Goal: Check status

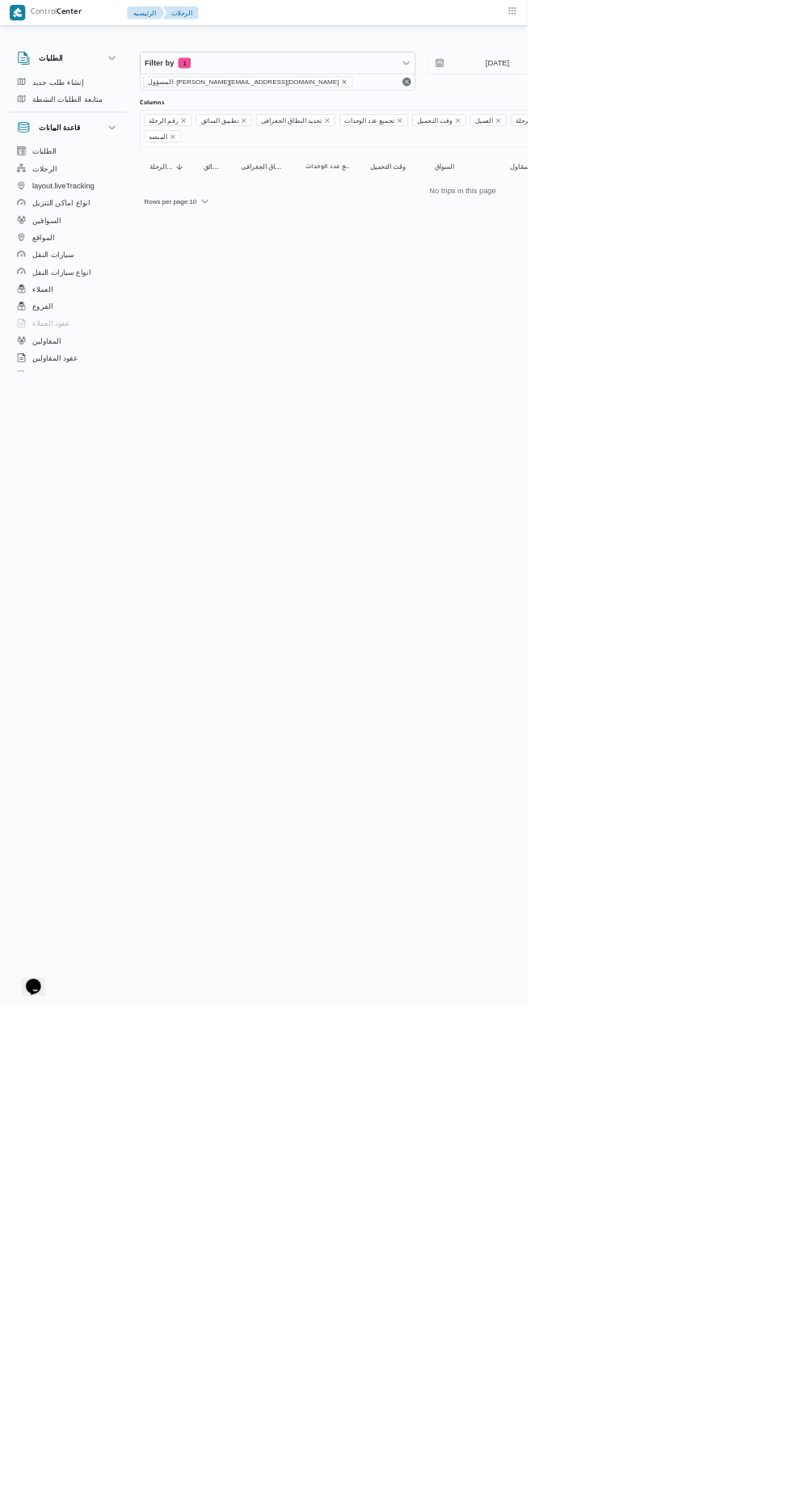
click at [513, 125] on icon "remove selected entity" at bounding box center [518, 123] width 9 height 9
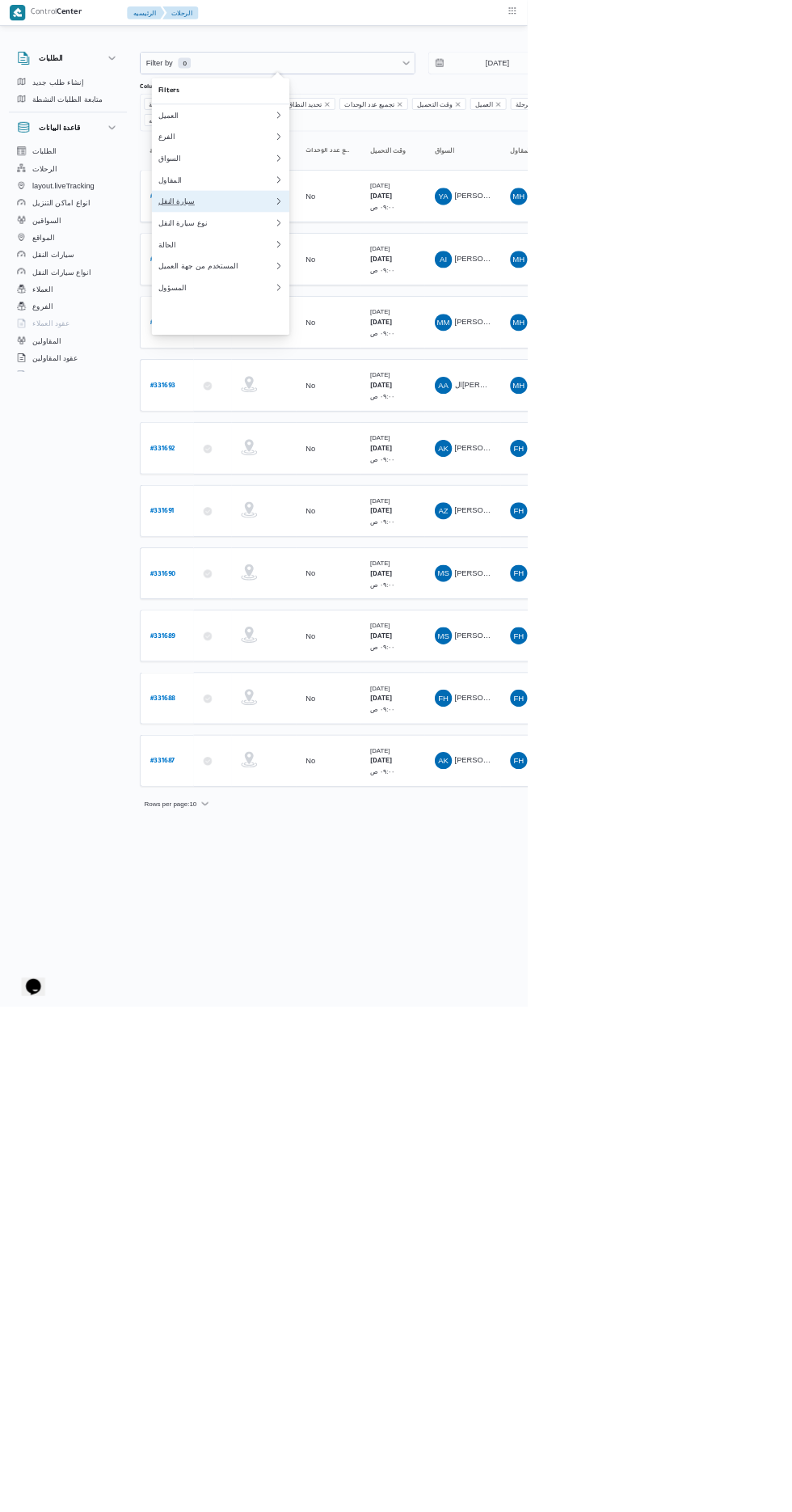
click at [368, 309] on div "سيارة النقل" at bounding box center [325, 303] width 175 height 13
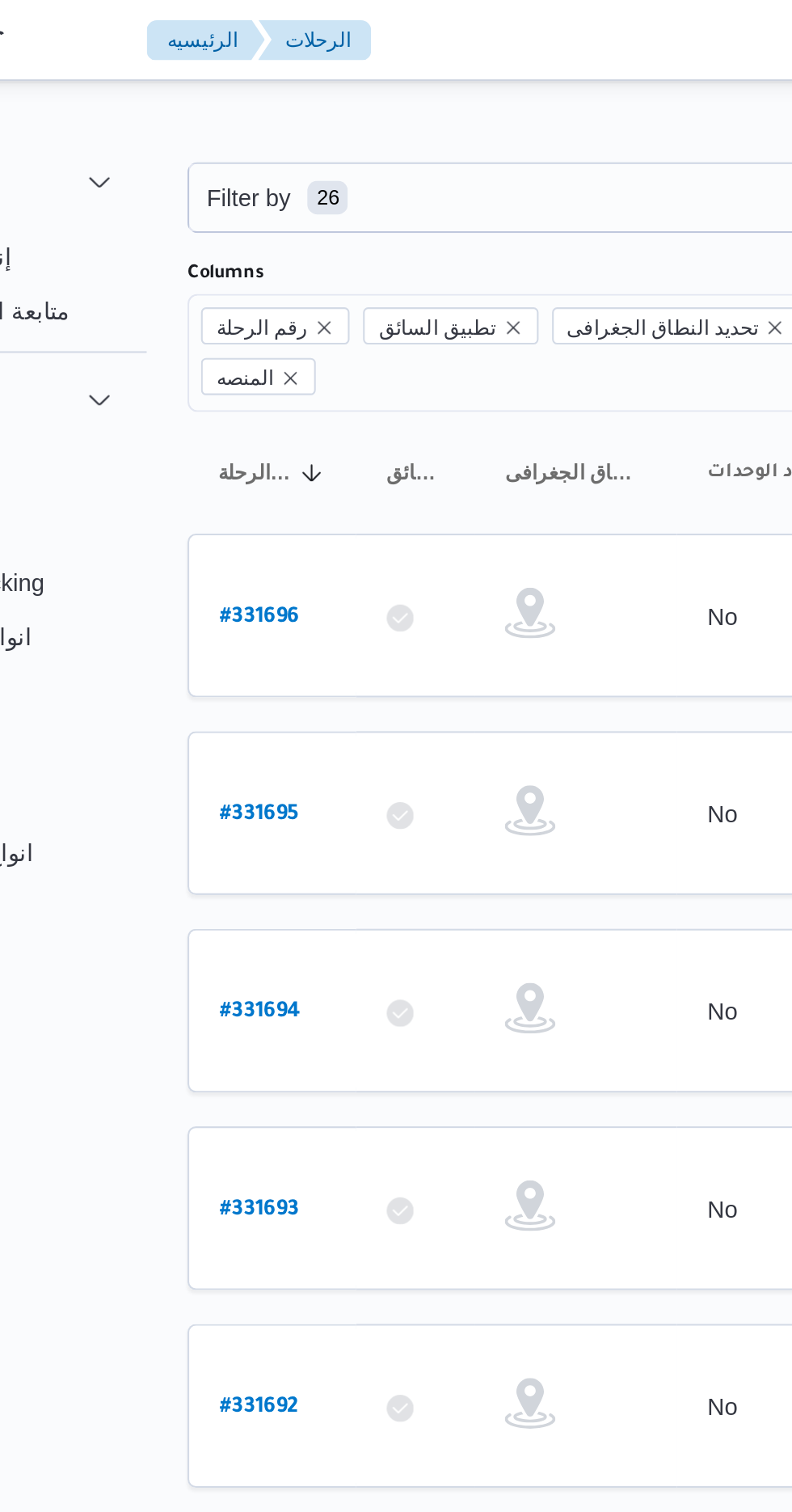
click at [273, 42] on div "Filter by 26 [DATE] → [DATE] Group By Columns رقم الرحلة تطبيق السائق تحديد الن…" at bounding box center [387, 639] width 792 height 1195
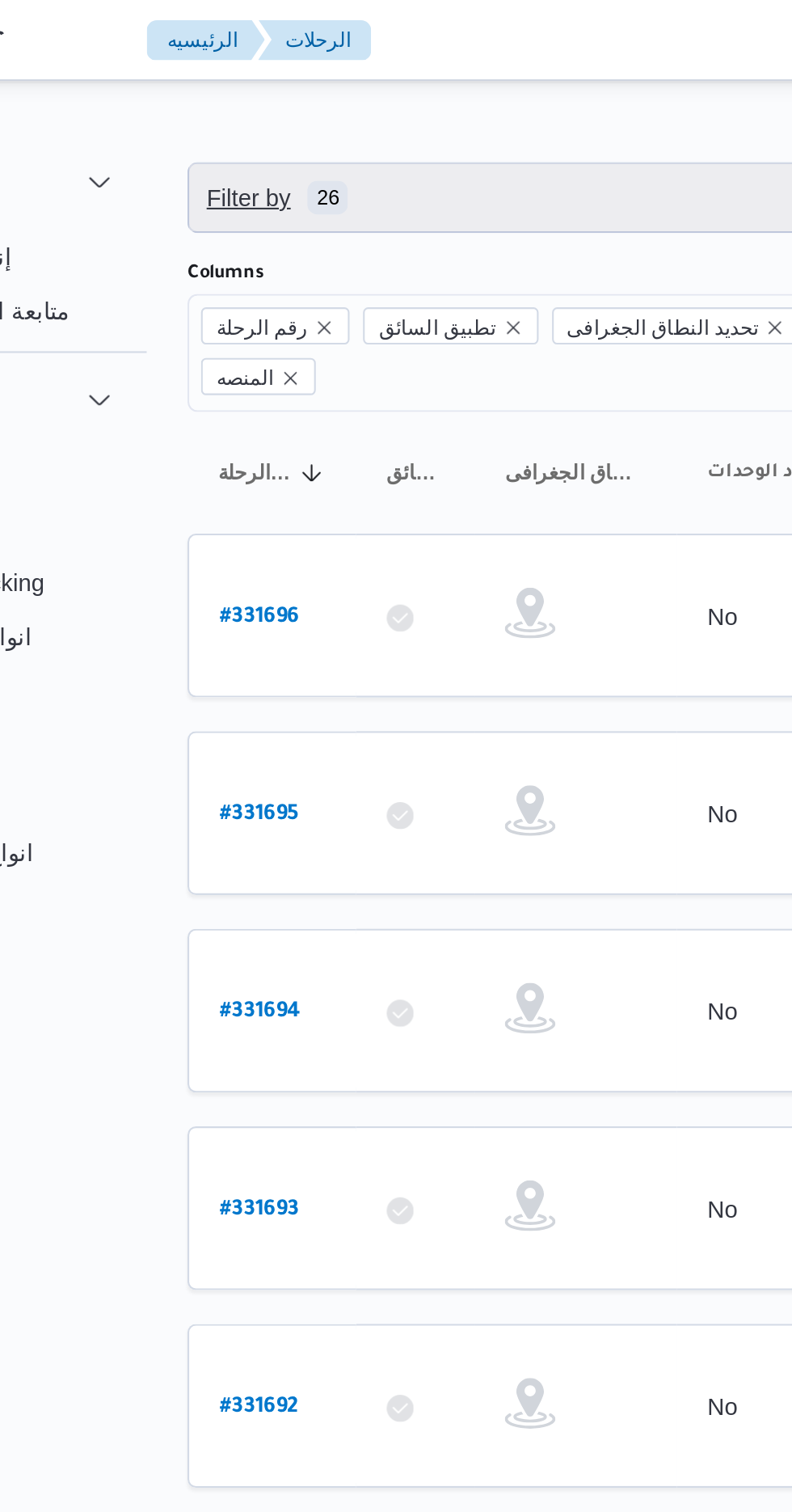
click at [316, 95] on span "Filter by 26" at bounding box center [417, 95] width 412 height 32
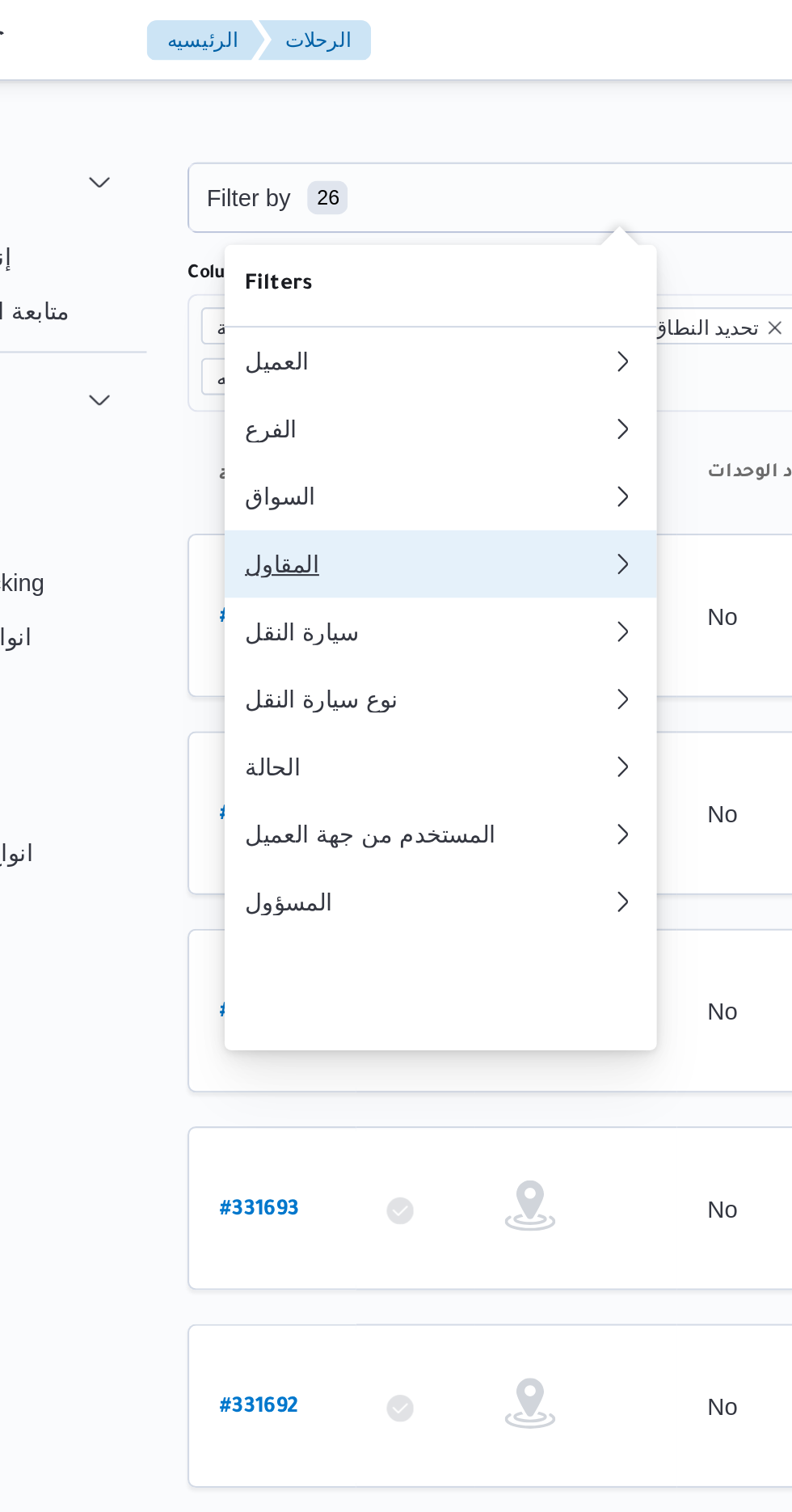
click at [312, 276] on div "المقاول" at bounding box center [325, 271] width 175 height 13
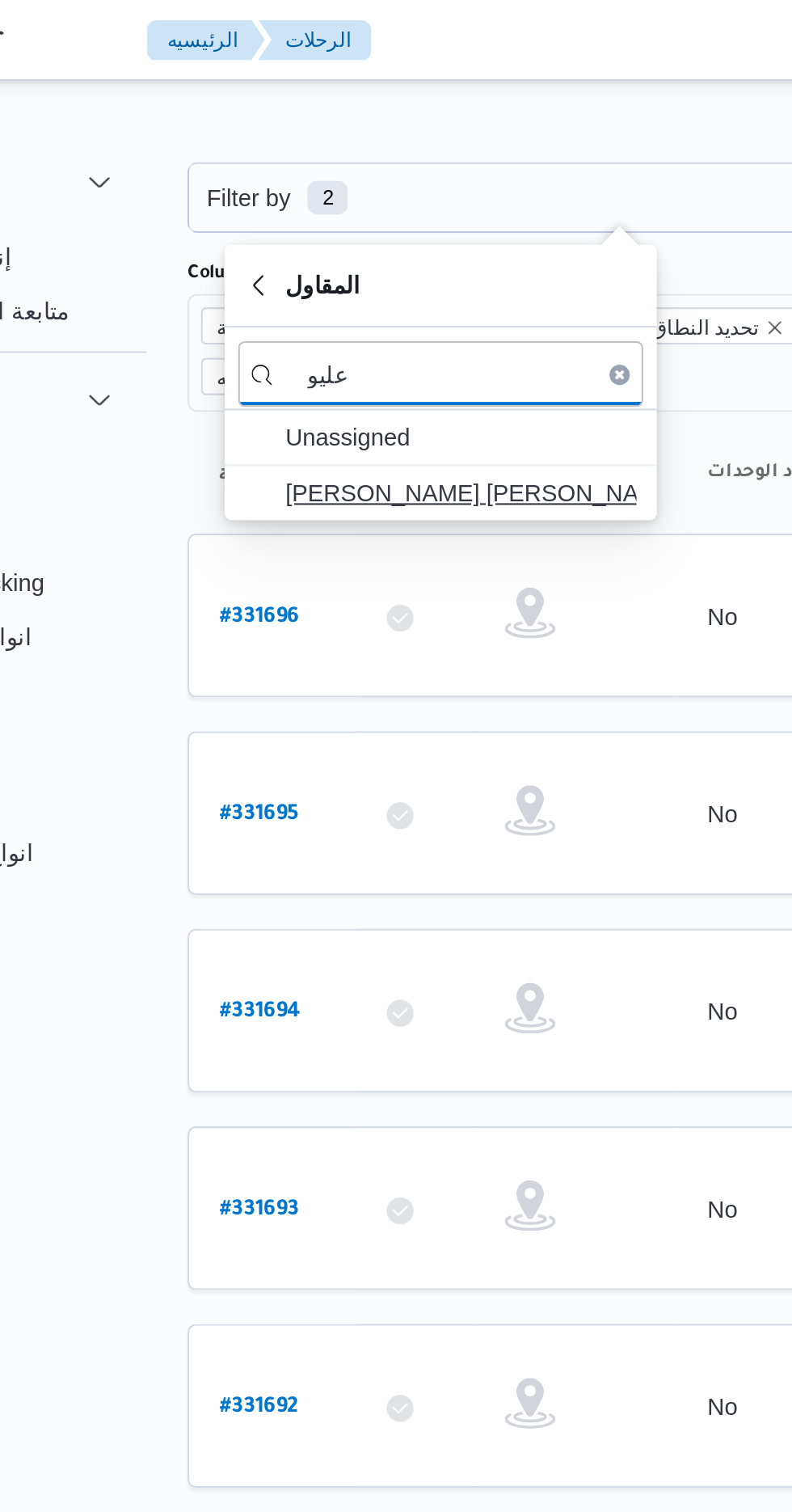
type input "عليو"
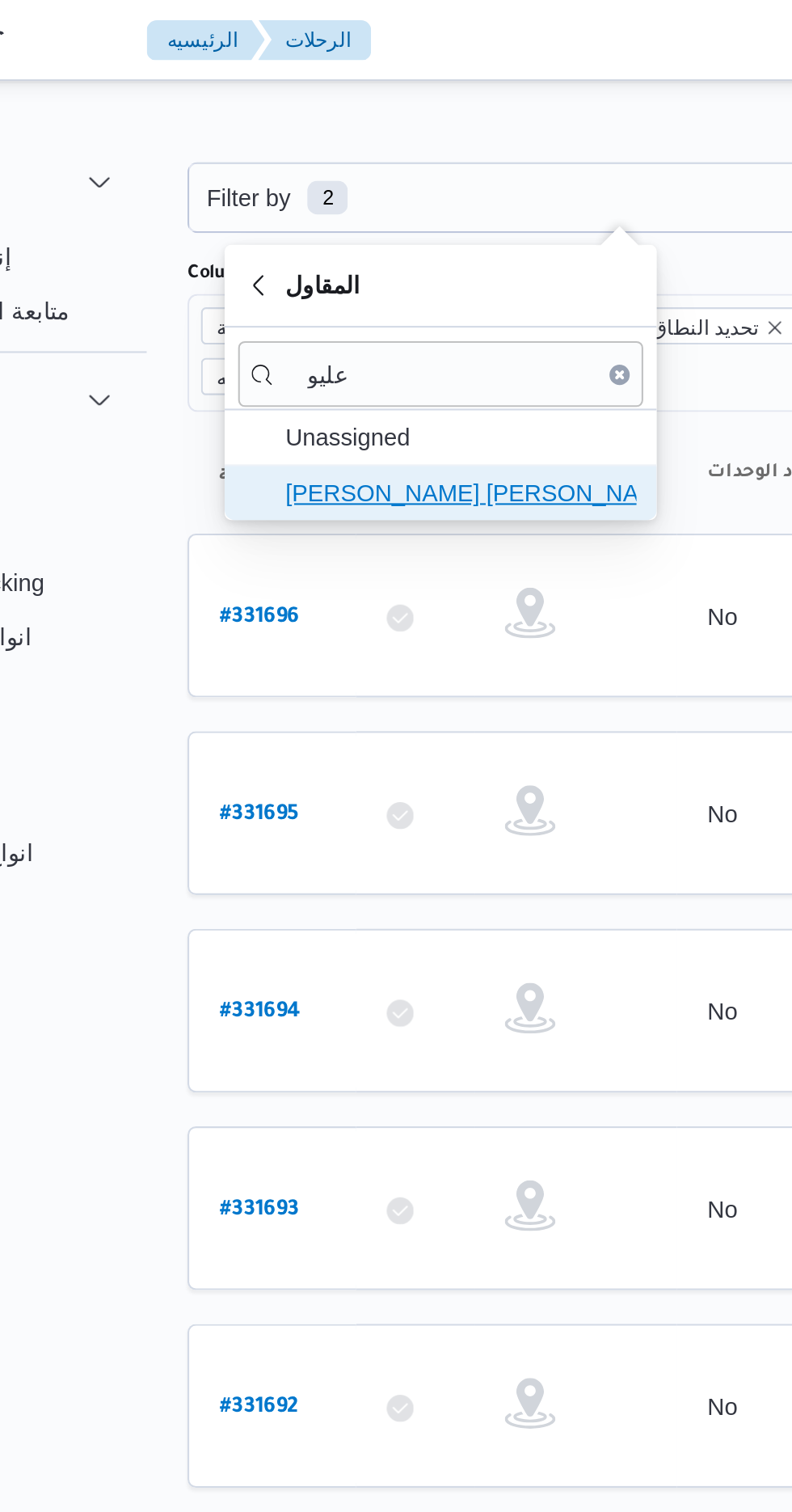
click at [370, 239] on span "[PERSON_NAME] [PERSON_NAME]" at bounding box center [341, 236] width 168 height 19
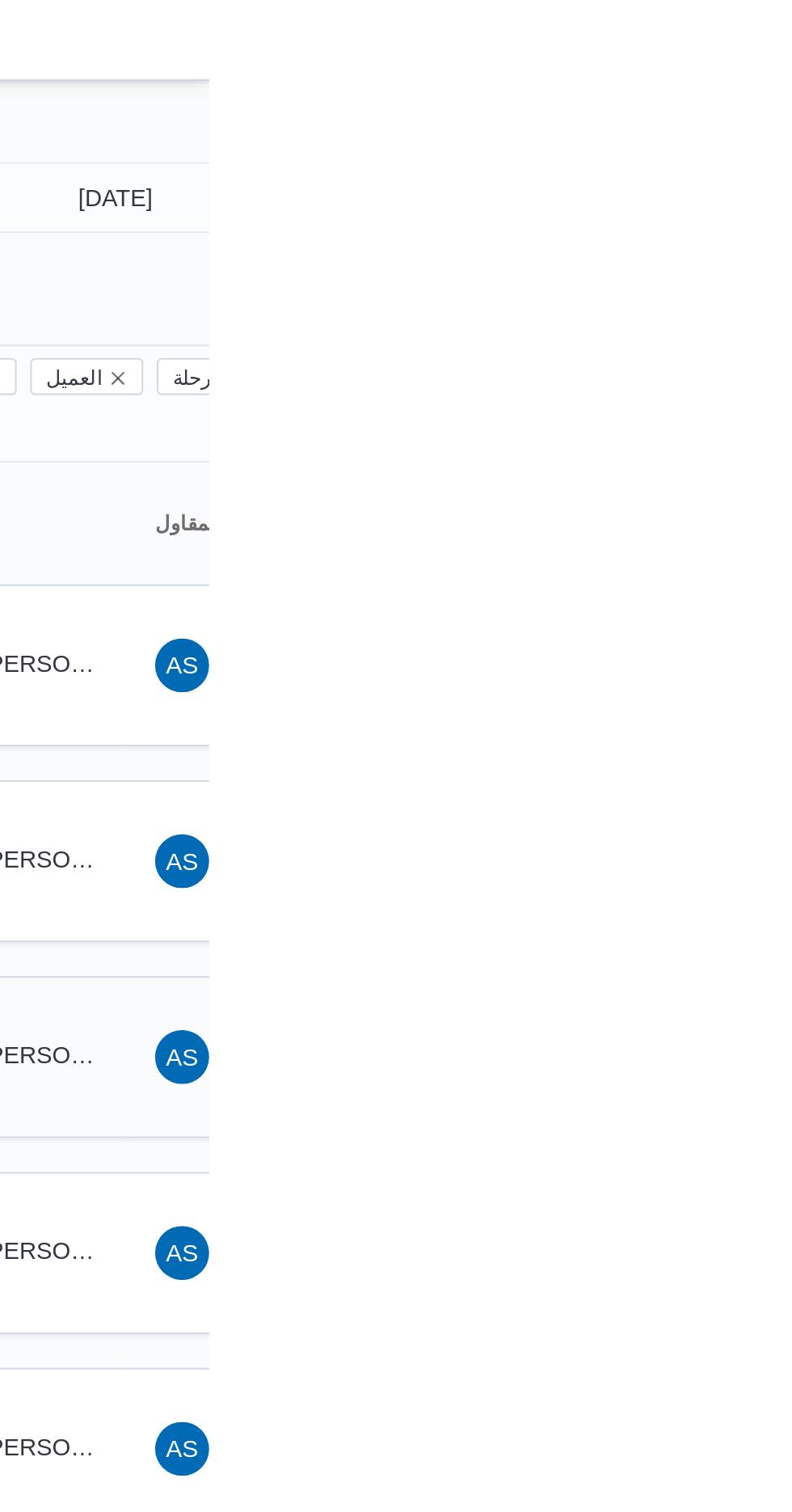
click at [732, 493] on span "NA [PERSON_NAME] [PERSON_NAME]" at bounding box center [695, 505] width 85 height 26
